Goal: Transaction & Acquisition: Purchase product/service

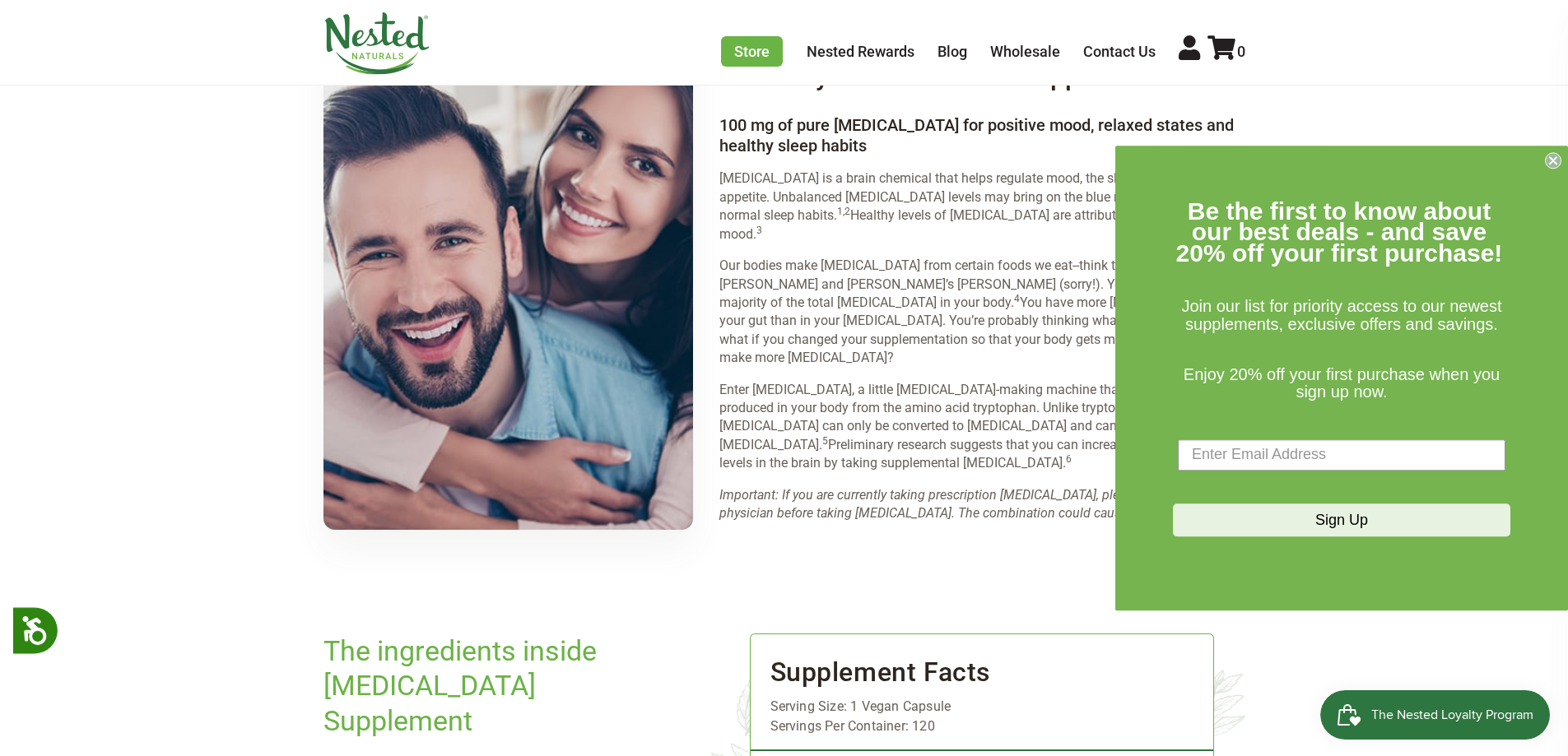
scroll to position [1565, 0]
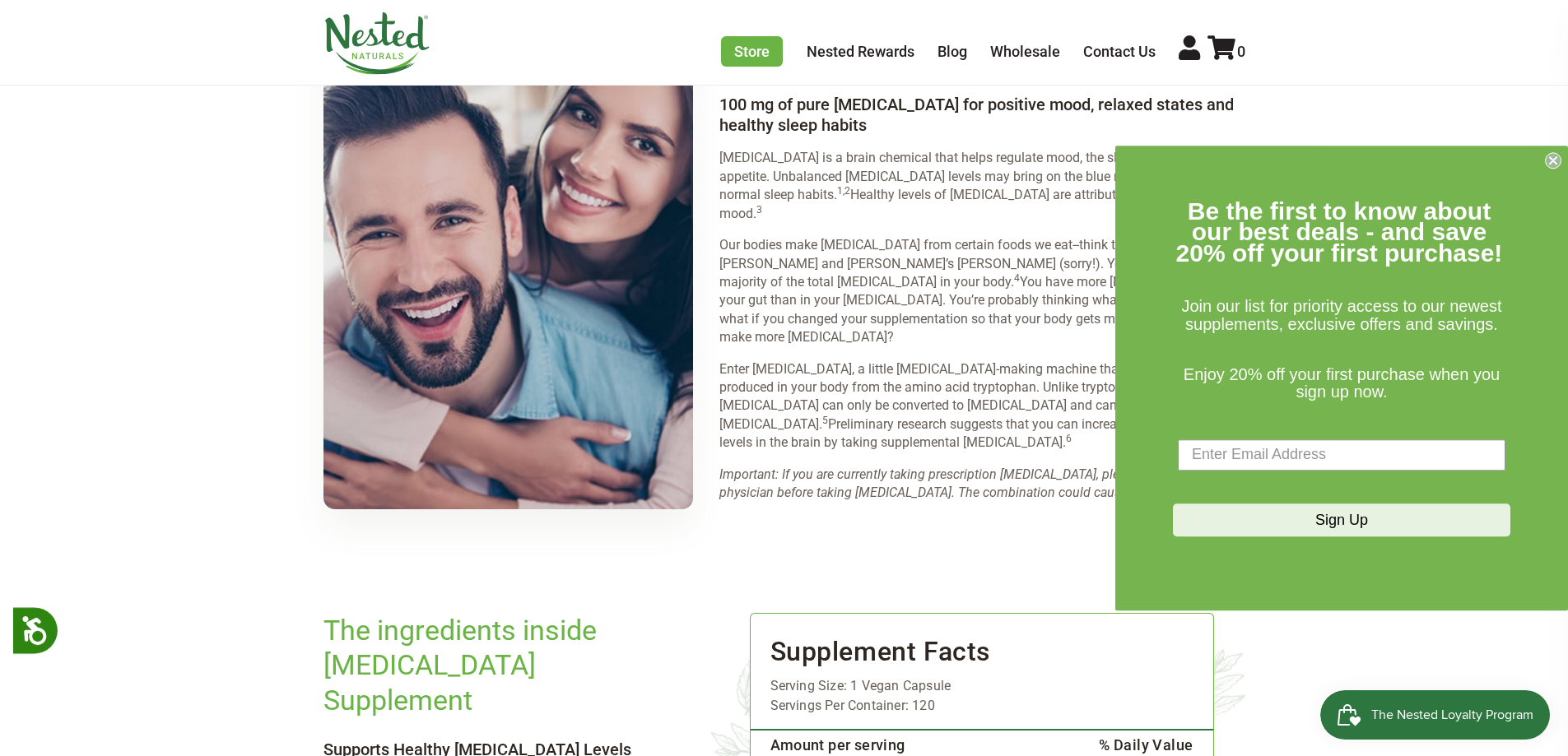
click at [1548, 167] on icon "Close dialog" at bounding box center [1554, 160] width 16 height 16
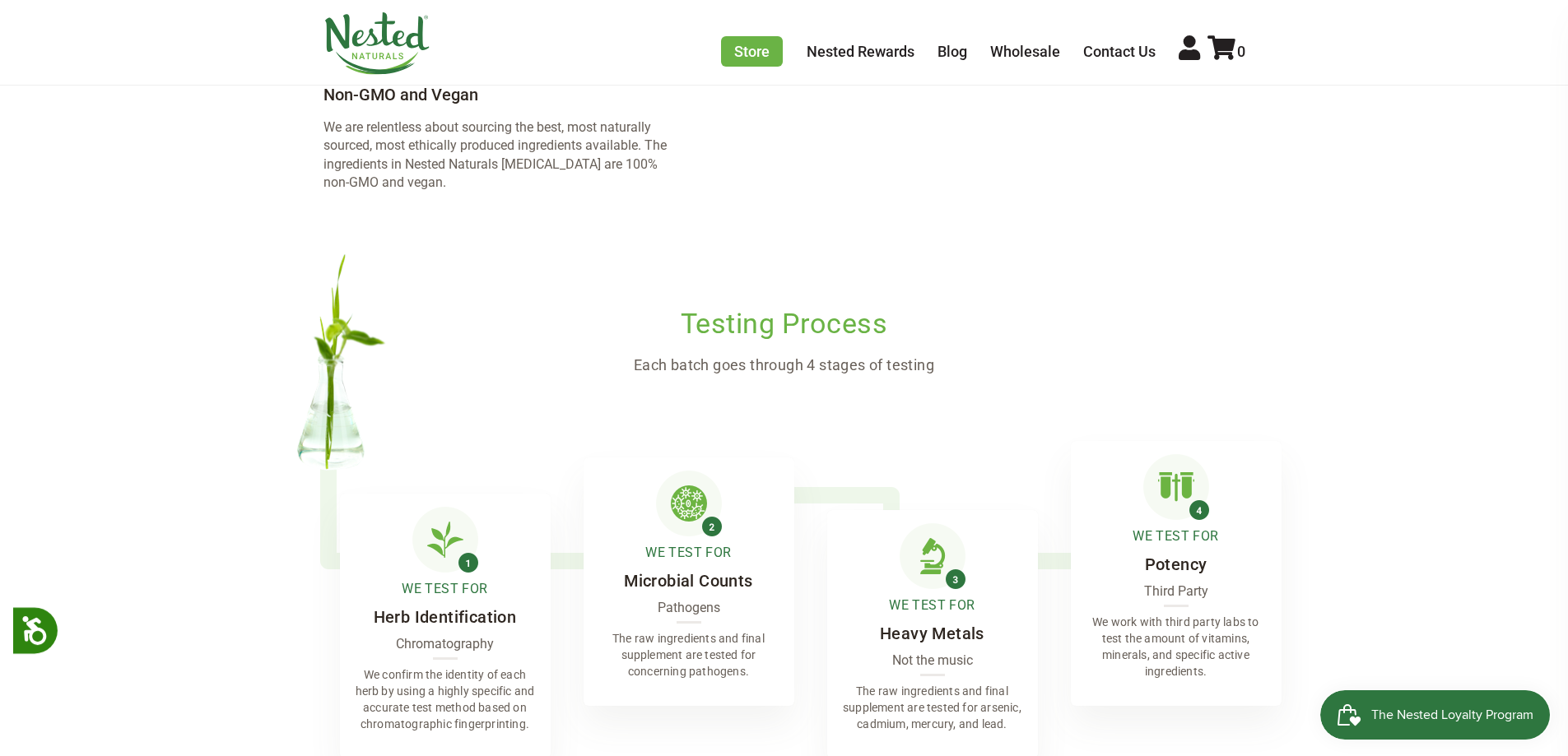
scroll to position [2502, 0]
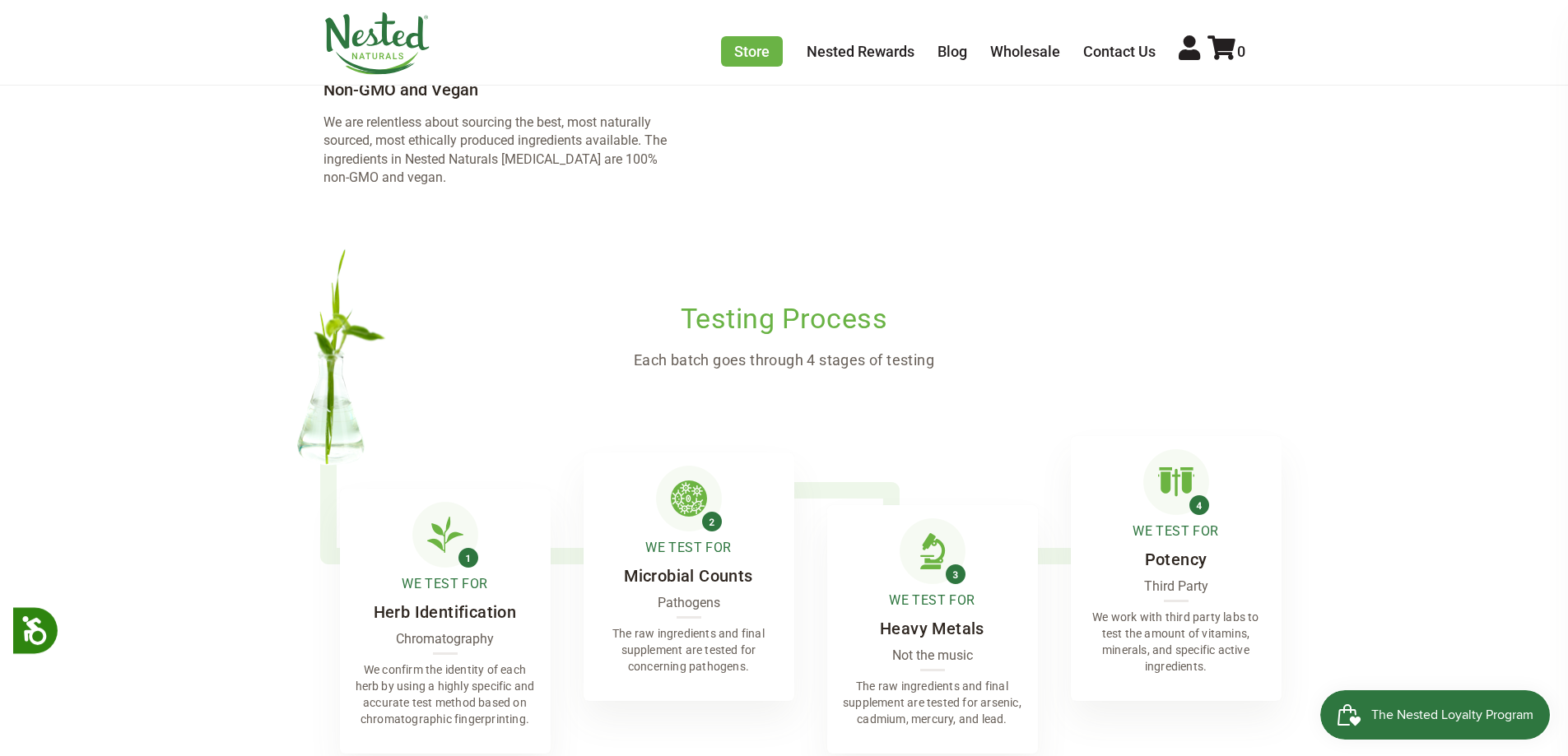
click at [698, 613] on p "The raw ingredients and final supplement are tested for concerning pathogens." at bounding box center [689, 650] width 211 height 76
click at [692, 466] on img at bounding box center [690, 499] width 66 height 66
click at [681, 538] on span "We Test For" at bounding box center [689, 548] width 86 height 20
click at [687, 466] on img at bounding box center [690, 499] width 66 height 66
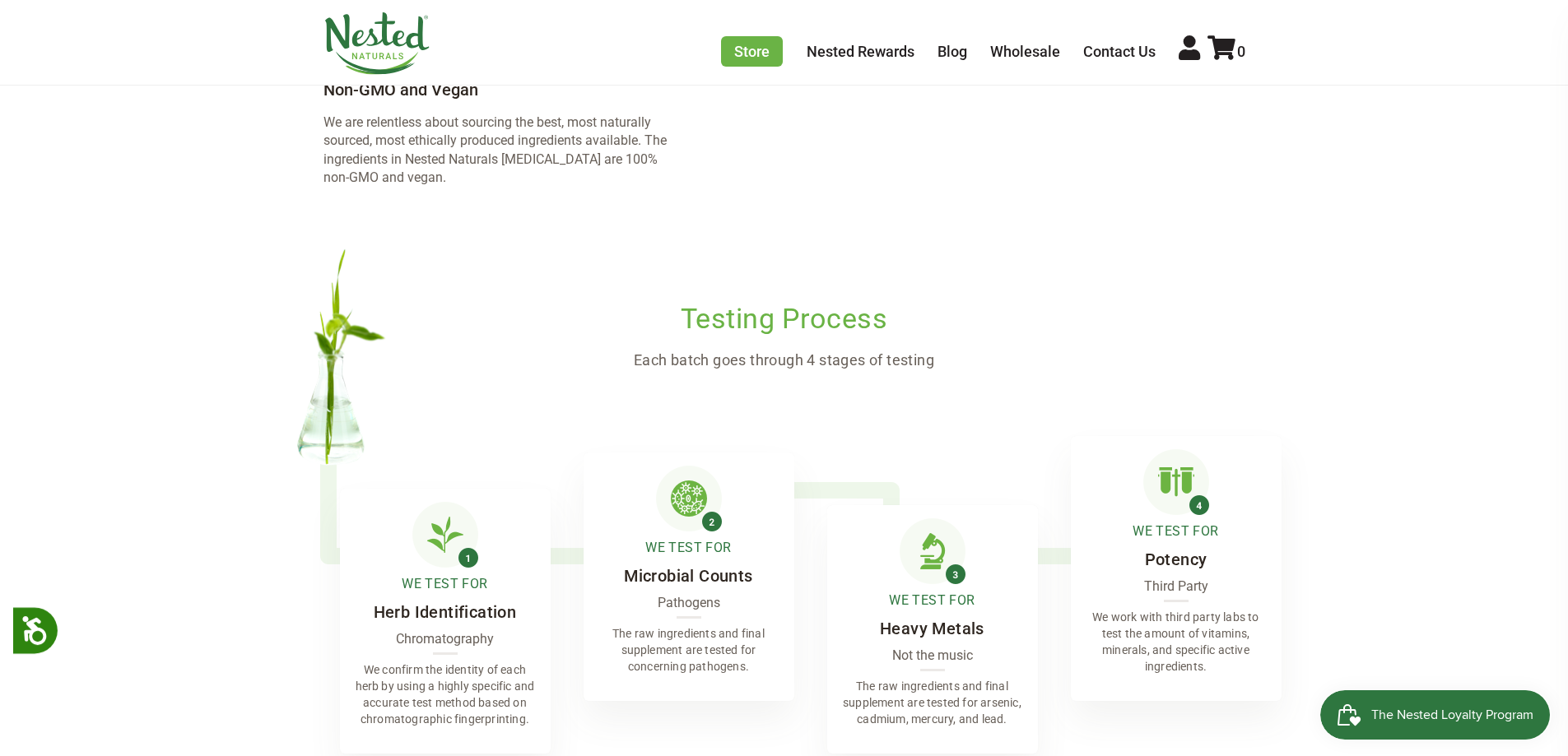
click at [711, 466] on img at bounding box center [690, 499] width 66 height 66
click at [699, 594] on p "Pathogens" at bounding box center [689, 603] width 62 height 18
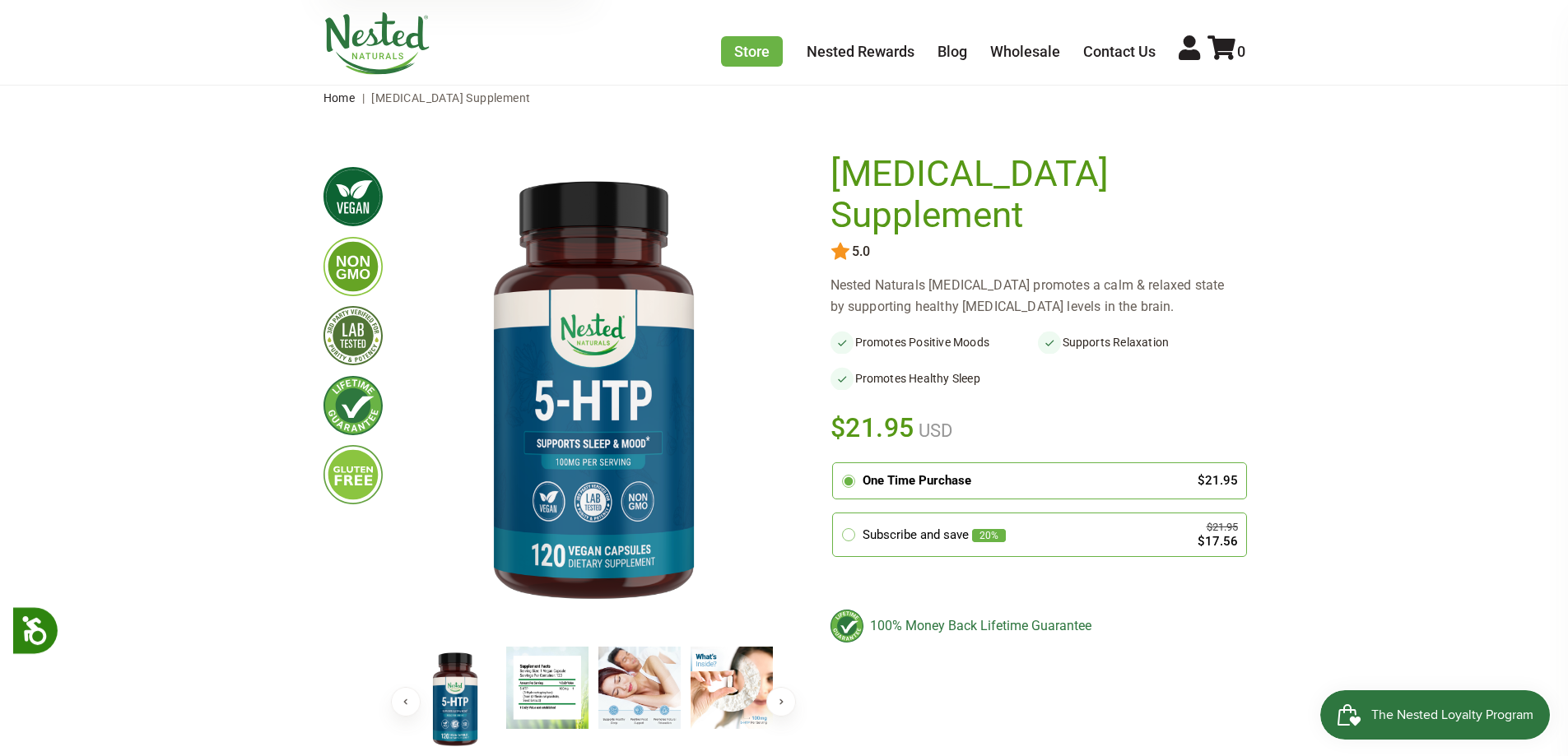
scroll to position [0, 0]
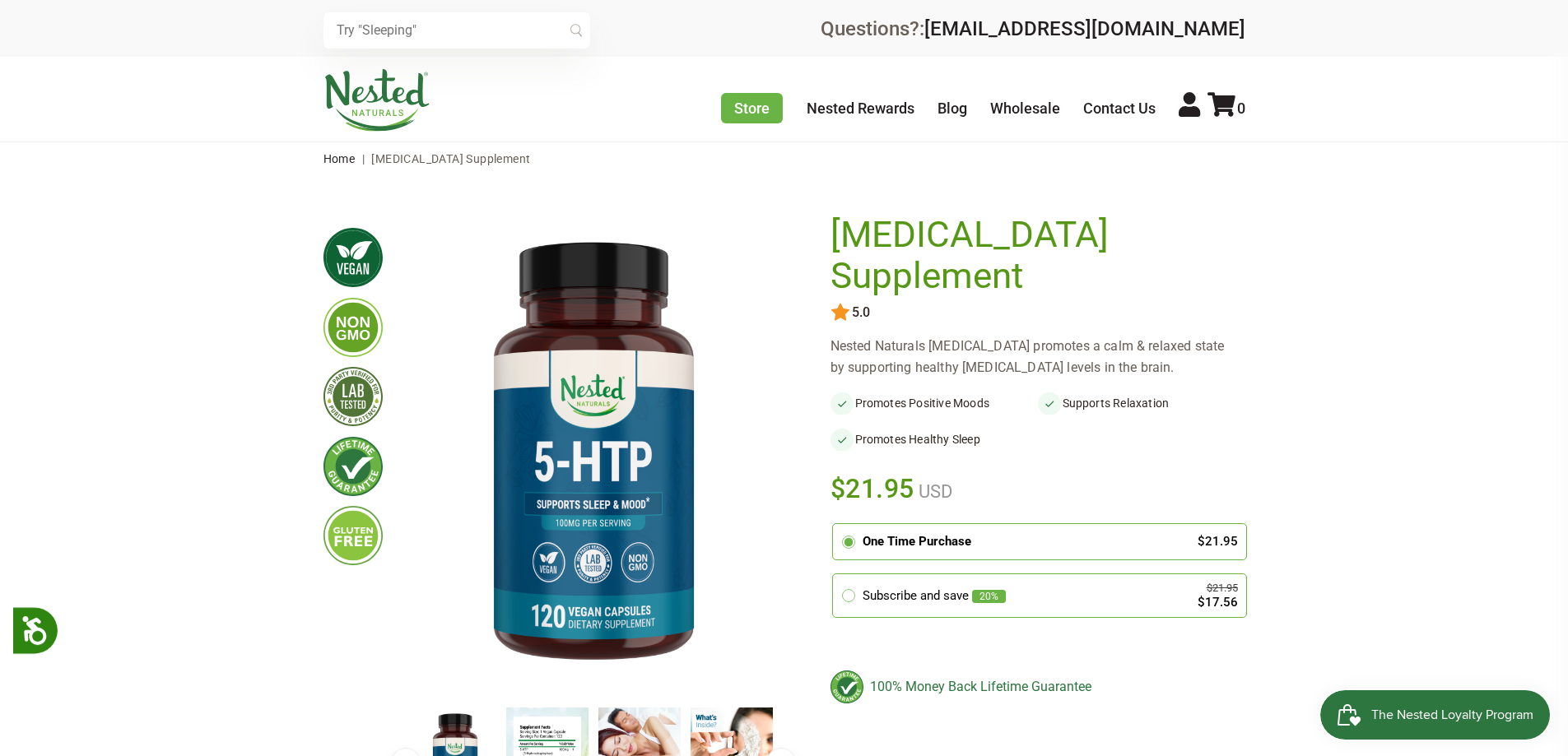
click at [361, 407] on img at bounding box center [353, 396] width 60 height 60
